Goal: Information Seeking & Learning: Learn about a topic

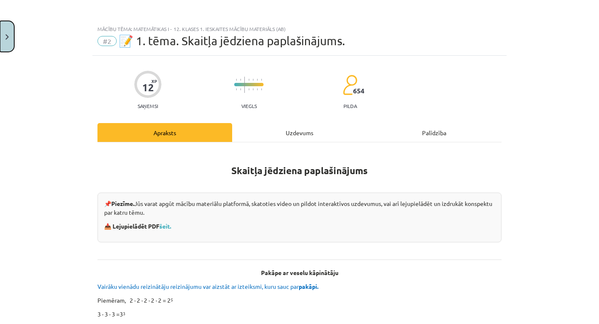
click at [7, 39] on img "Close" at bounding box center [6, 36] width 3 height 5
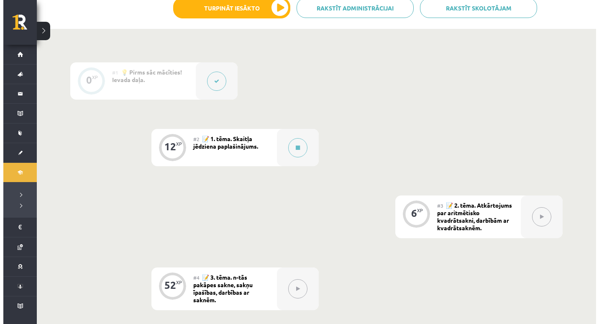
scroll to position [211, 0]
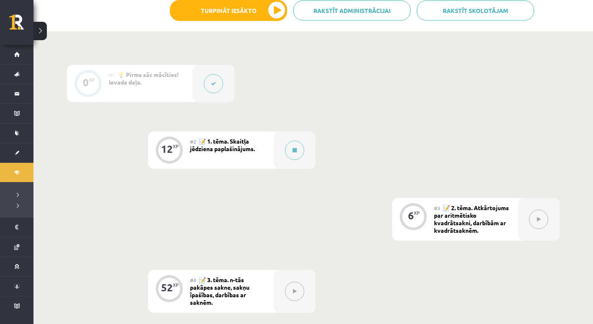
click at [212, 86] on icon at bounding box center [213, 83] width 5 height 5
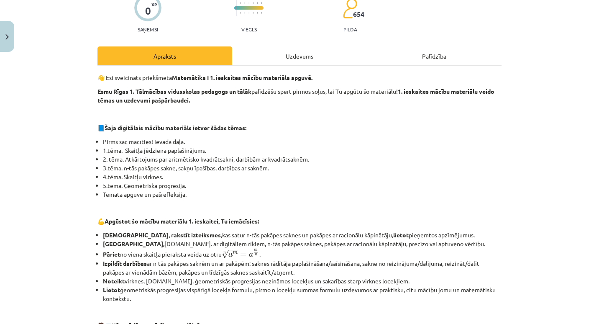
scroll to position [69, 0]
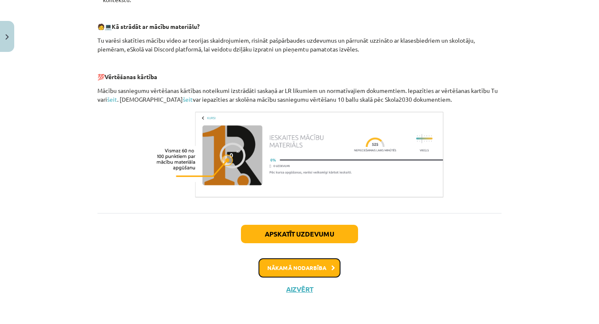
click at [330, 261] on button "Nākamā nodarbība" at bounding box center [299, 267] width 82 height 19
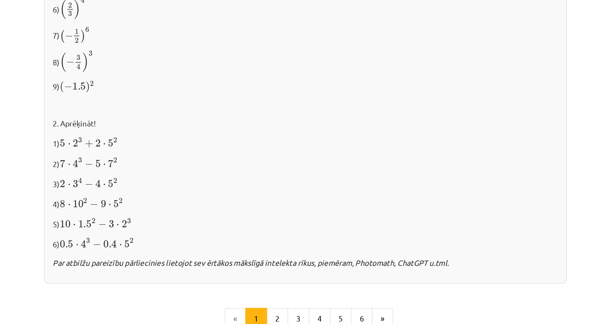
scroll to position [802, 0]
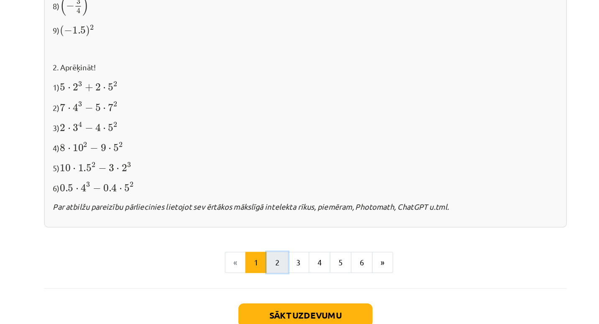
click at [277, 246] on button "2" at bounding box center [277, 251] width 17 height 17
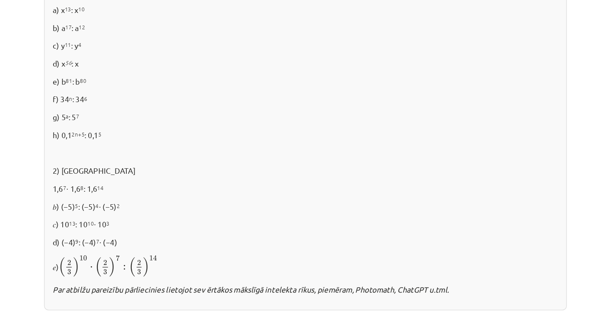
scroll to position [553, 0]
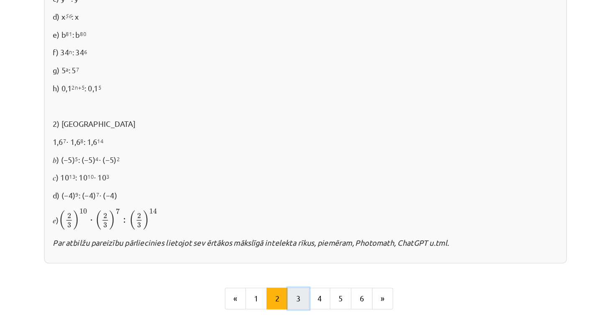
click at [292, 232] on button "3" at bounding box center [294, 230] width 17 height 17
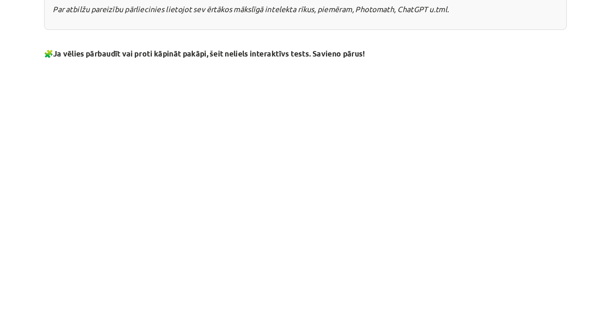
scroll to position [603, 0]
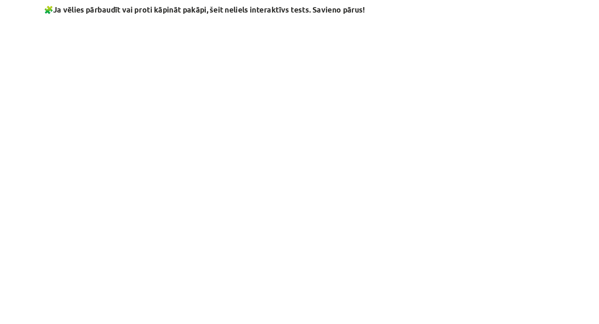
drag, startPoint x: 370, startPoint y: 303, endPoint x: 356, endPoint y: 302, distance: 13.9
click at [370, 303] on p at bounding box center [299, 303] width 404 height 9
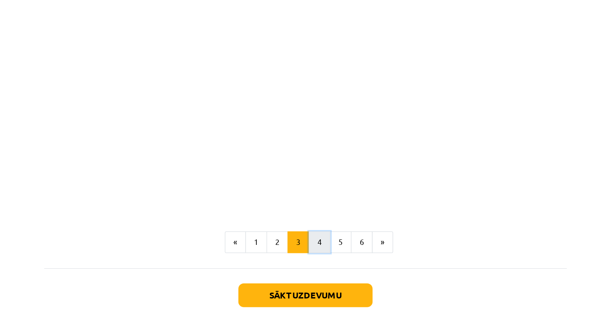
click at [310, 253] on button "4" at bounding box center [310, 251] width 17 height 17
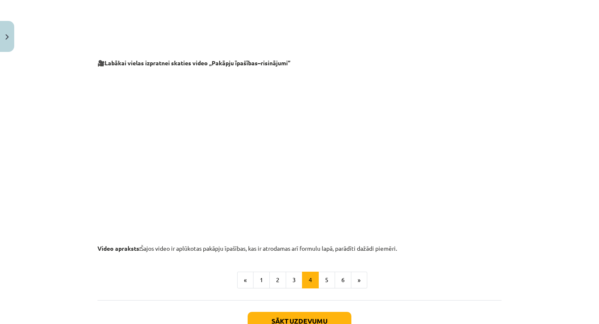
scroll to position [861, 0]
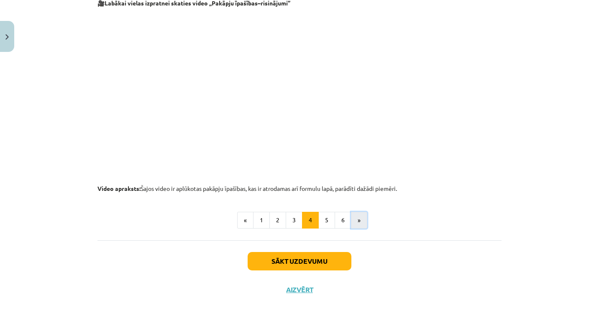
click at [353, 219] on button "»" at bounding box center [359, 220] width 16 height 17
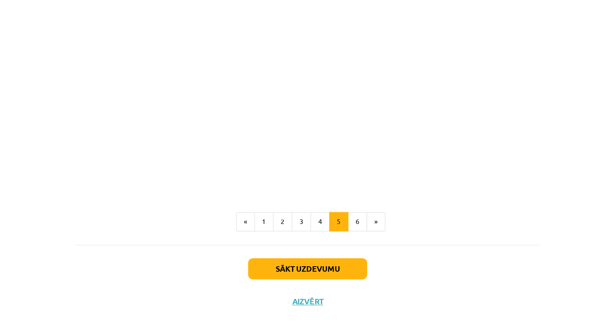
scroll to position [976, 0]
click at [345, 219] on button "6" at bounding box center [343, 219] width 17 height 17
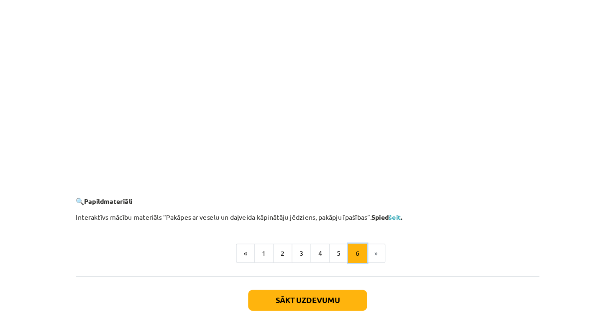
scroll to position [785, 0]
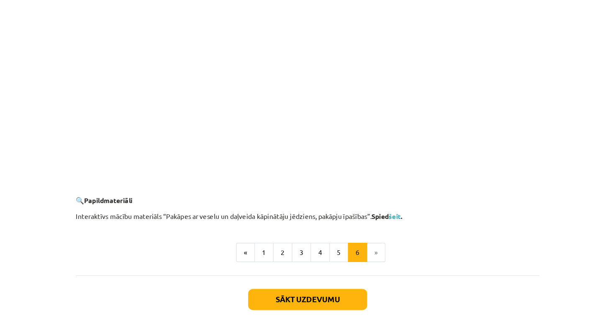
click at [359, 222] on li "»" at bounding box center [359, 220] width 16 height 17
click at [377, 190] on link "šeit" at bounding box center [375, 188] width 10 height 8
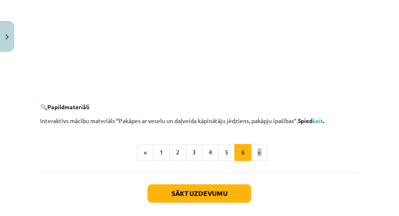
scroll to position [863, 0]
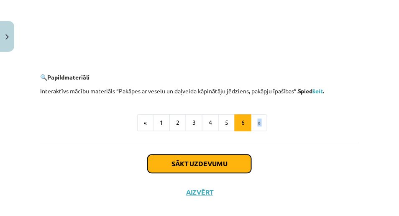
click at [249, 171] on button "Sākt uzdevumu" at bounding box center [200, 164] width 104 height 18
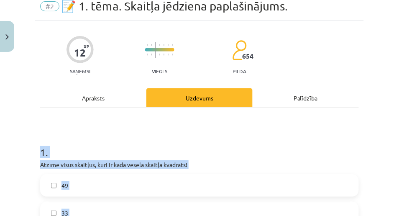
scroll to position [21, 0]
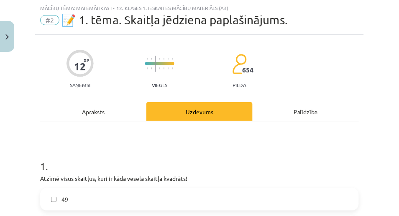
click at [365, 111] on div "Mācību tēma: Matemātikas i - 12. klases 1. ieskaites mācību materiāls (ab) #2 📝…" at bounding box center [199, 108] width 399 height 216
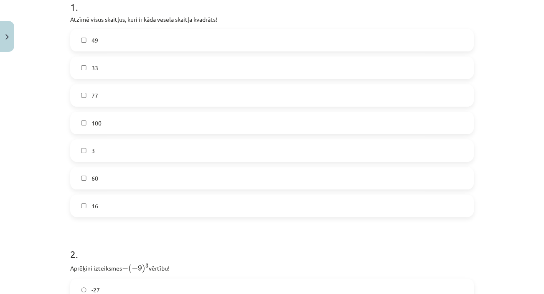
scroll to position [175, 0]
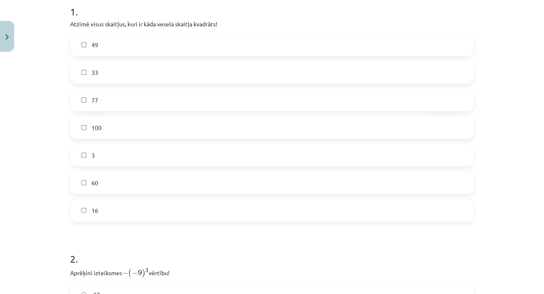
click at [146, 34] on label "49" at bounding box center [272, 44] width 402 height 21
click at [159, 128] on label "100" at bounding box center [272, 127] width 402 height 21
click at [76, 208] on label "16" at bounding box center [272, 210] width 402 height 21
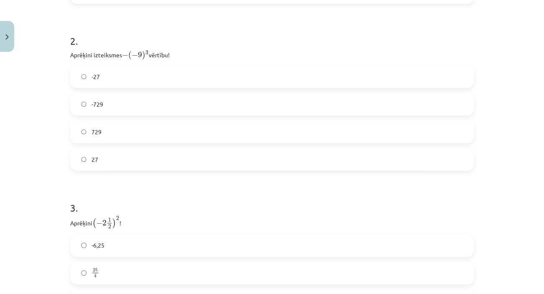
scroll to position [380, 0]
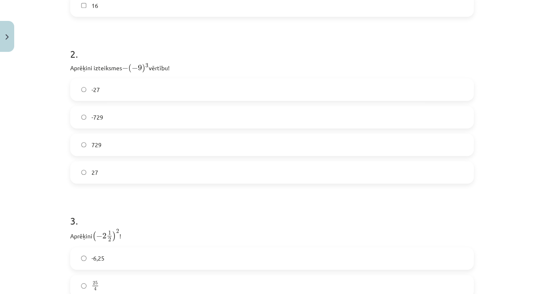
click at [120, 143] on label "729" at bounding box center [272, 144] width 402 height 21
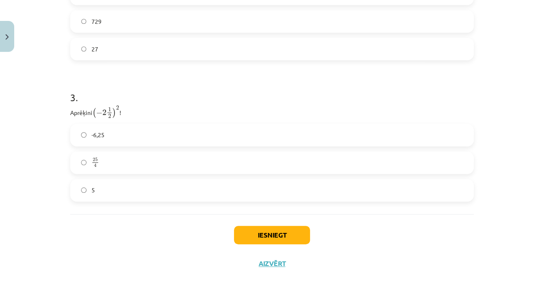
scroll to position [507, 0]
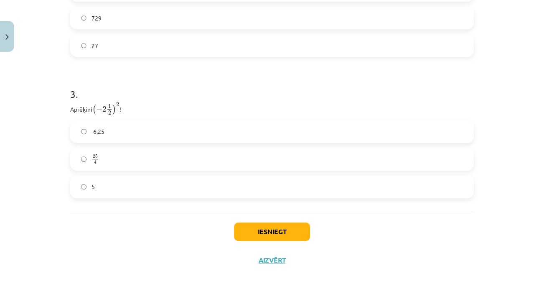
click at [147, 158] on label "25 4 25 4" at bounding box center [272, 159] width 402 height 21
click at [246, 232] on button "Iesniegt" at bounding box center [272, 231] width 76 height 18
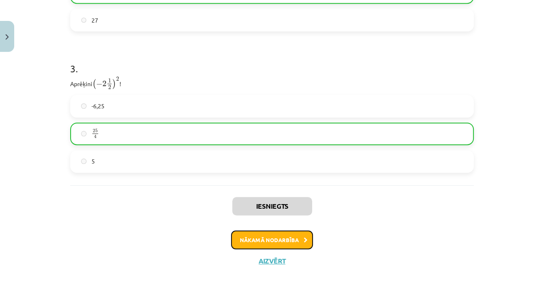
click at [266, 236] on button "Nākamā nodarbība" at bounding box center [272, 239] width 82 height 19
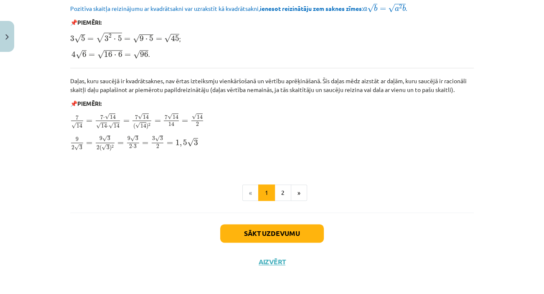
scroll to position [1017, 0]
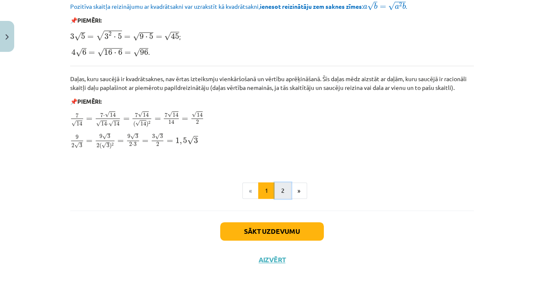
click at [286, 187] on button "2" at bounding box center [283, 190] width 17 height 17
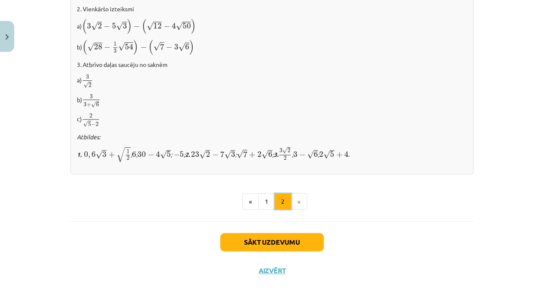
scroll to position [561, 0]
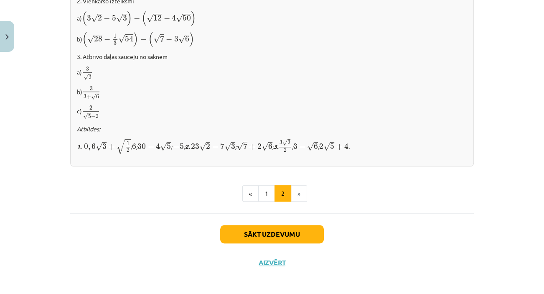
drag, startPoint x: 289, startPoint y: 175, endPoint x: 291, endPoint y: 184, distance: 8.6
click at [294, 191] on li "»" at bounding box center [299, 193] width 16 height 17
click at [260, 190] on button "1" at bounding box center [266, 193] width 17 height 17
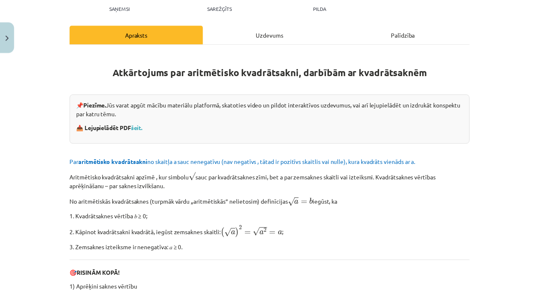
scroll to position [125, 0]
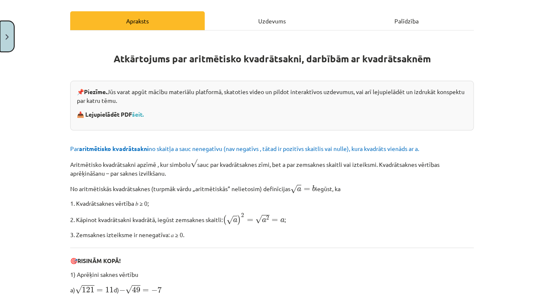
click at [11, 40] on button "Close" at bounding box center [7, 36] width 14 height 31
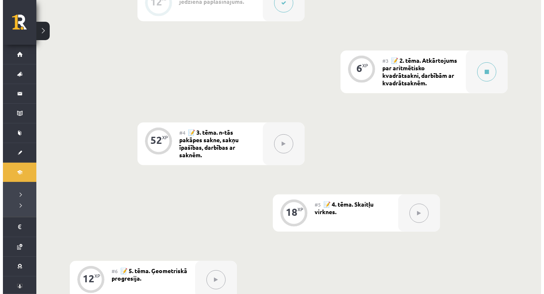
scroll to position [334, 0]
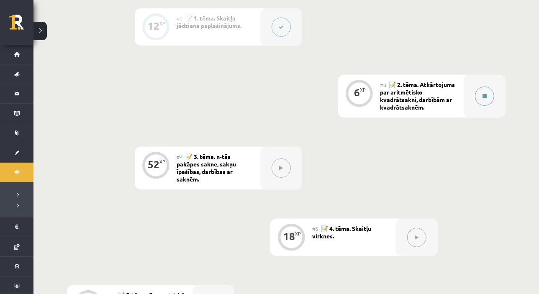
click at [479, 100] on button at bounding box center [484, 96] width 19 height 19
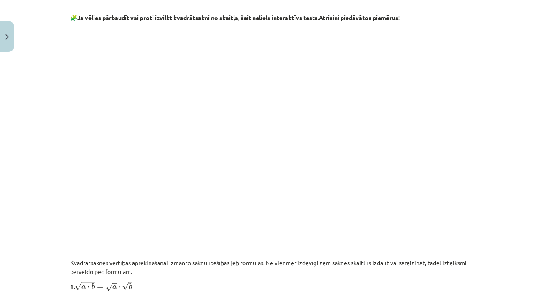
scroll to position [532, 0]
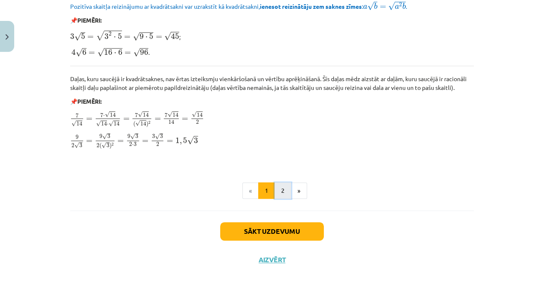
click at [277, 185] on button "2" at bounding box center [283, 190] width 17 height 17
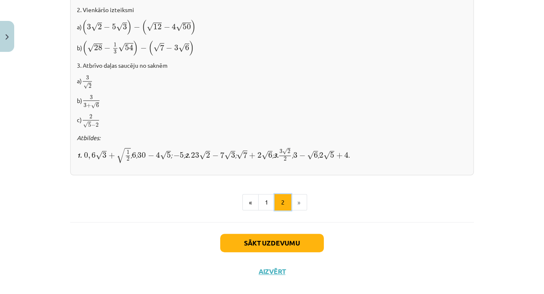
scroll to position [561, 0]
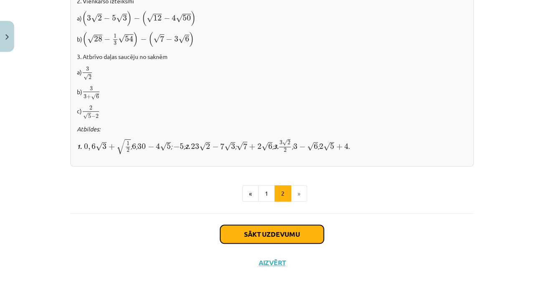
click at [307, 233] on button "Sākt uzdevumu" at bounding box center [272, 234] width 104 height 18
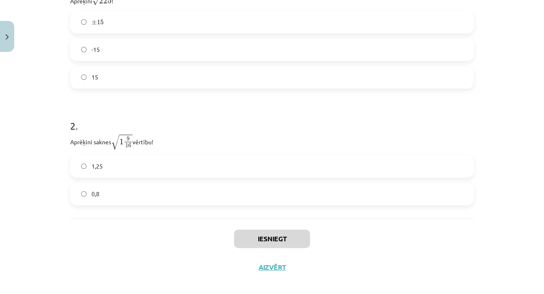
scroll to position [221, 0]
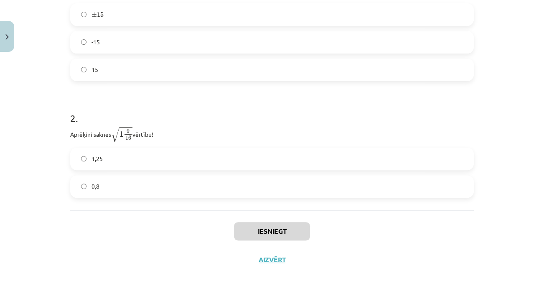
click at [94, 153] on label "1,25" at bounding box center [272, 158] width 402 height 21
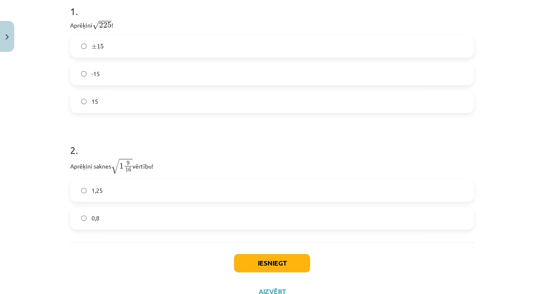
scroll to position [170, 0]
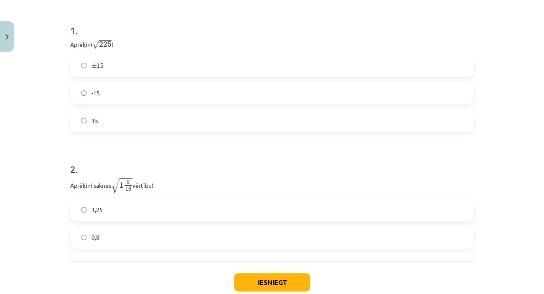
click at [135, 64] on label "± 15 ± 15" at bounding box center [272, 65] width 402 height 21
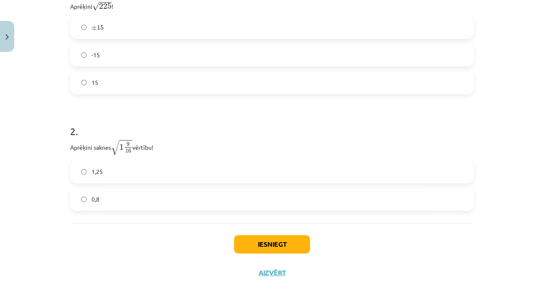
scroll to position [195, 0]
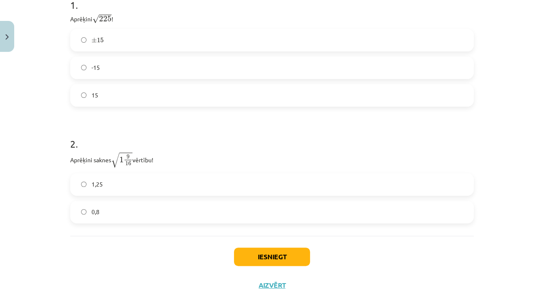
click at [122, 100] on label "15" at bounding box center [272, 95] width 402 height 21
click at [289, 256] on button "Iesniegt" at bounding box center [272, 257] width 76 height 18
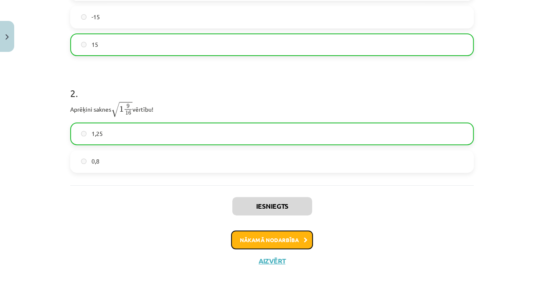
click at [246, 239] on button "Nākamā nodarbība" at bounding box center [272, 239] width 82 height 19
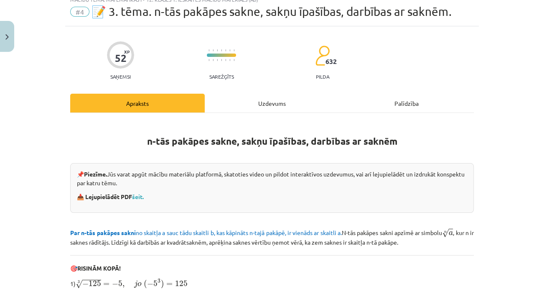
scroll to position [21, 0]
